Goal: Task Accomplishment & Management: Manage account settings

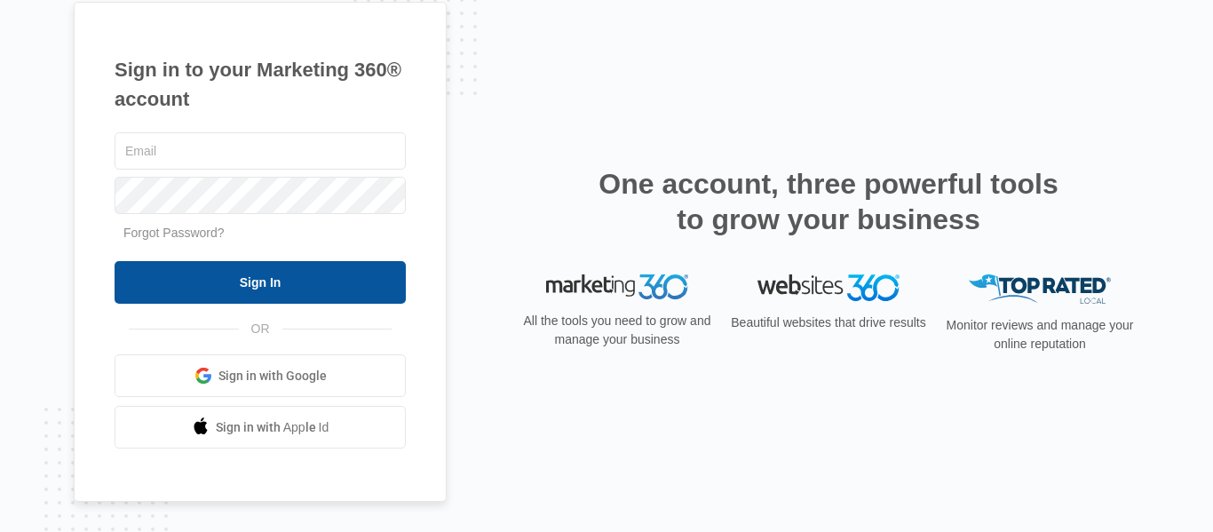
type input "[EMAIL_ADDRESS][DOMAIN_NAME][US_STATE]"
click at [180, 303] on input "Sign In" at bounding box center [260, 282] width 291 height 43
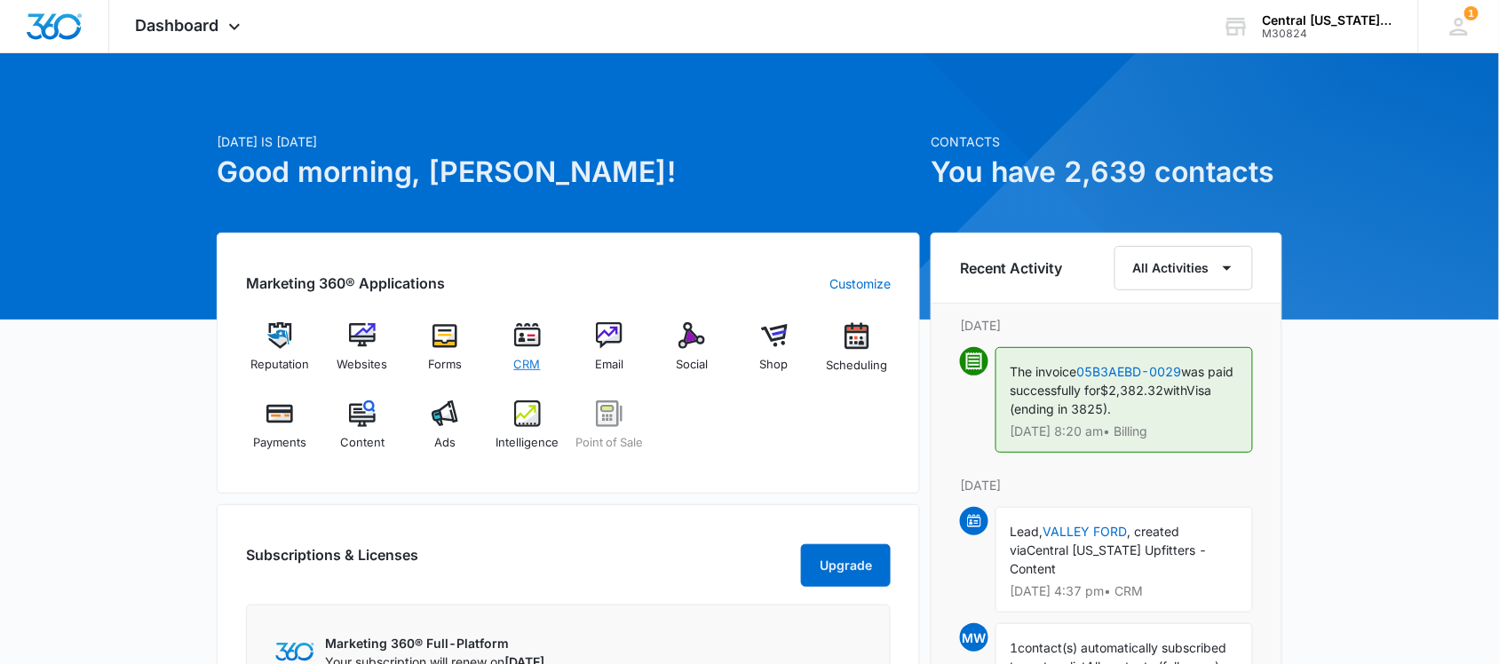
click at [547, 353] on div "CRM" at bounding box center [527, 353] width 68 height 63
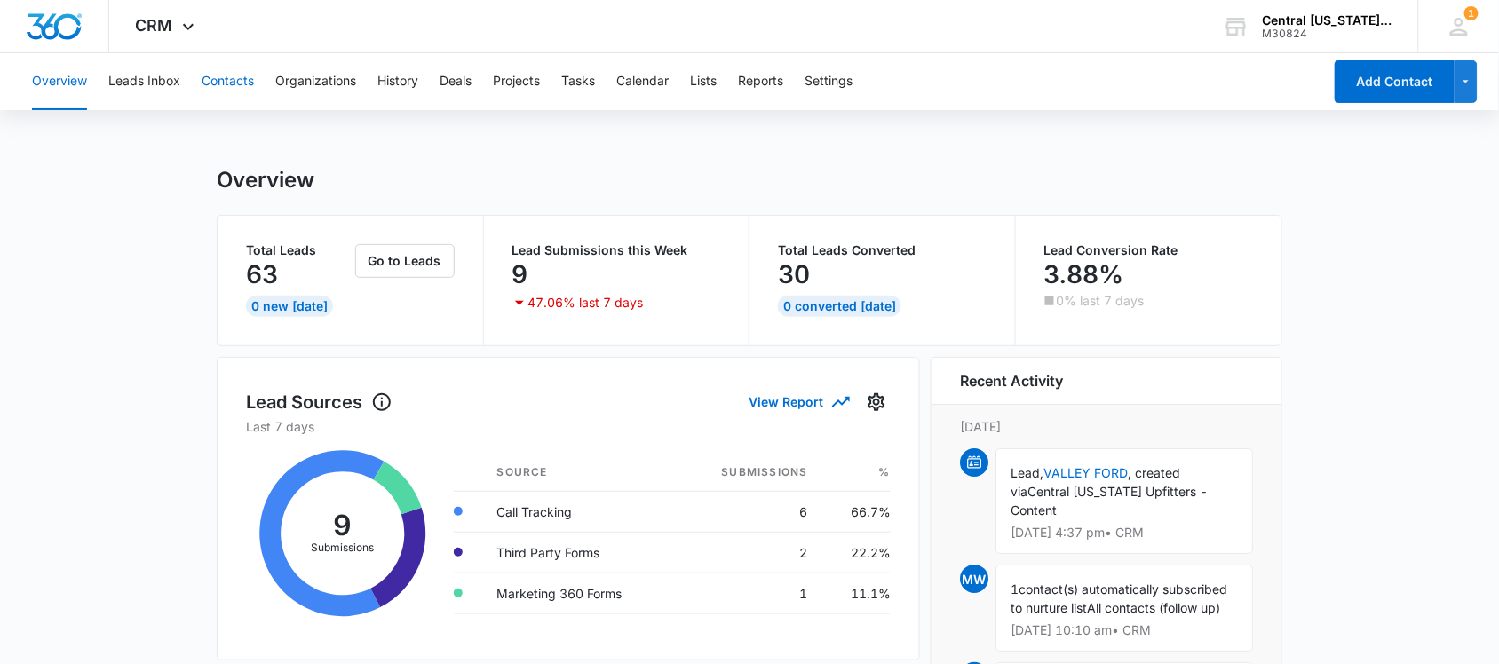
click at [218, 94] on button "Contacts" at bounding box center [228, 81] width 52 height 57
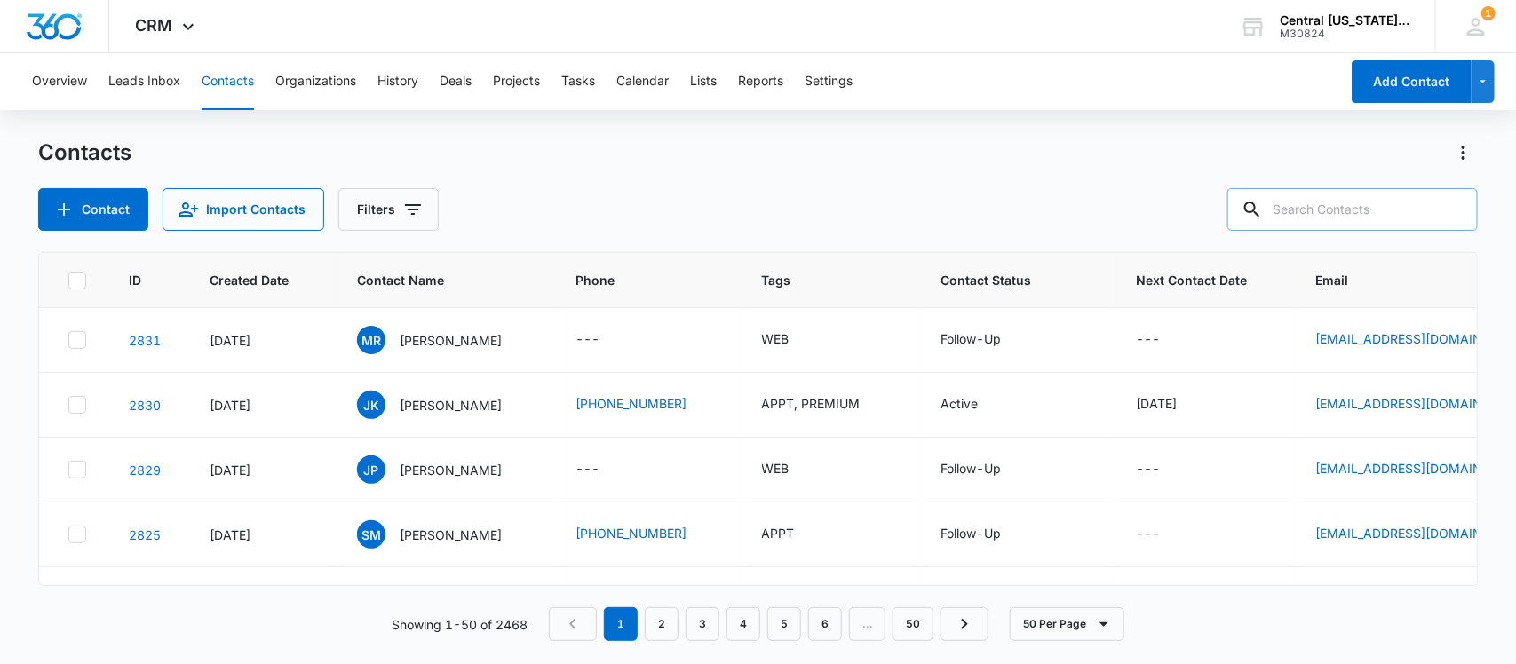
click at [1367, 214] on input "text" at bounding box center [1352, 209] width 250 height 43
type input "[PERSON_NAME]"
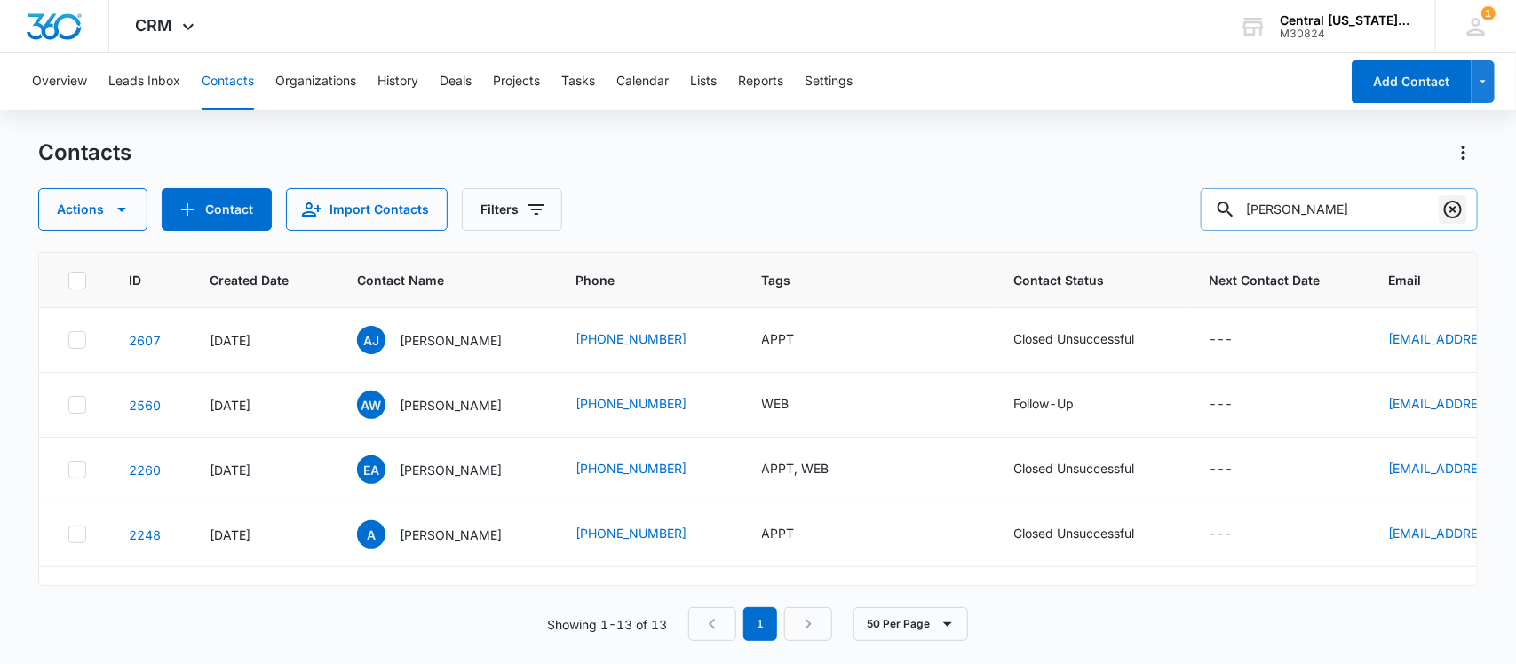
click at [1456, 209] on icon "Clear" at bounding box center [1452, 209] width 21 height 21
